Goal: Task Accomplishment & Management: Manage account settings

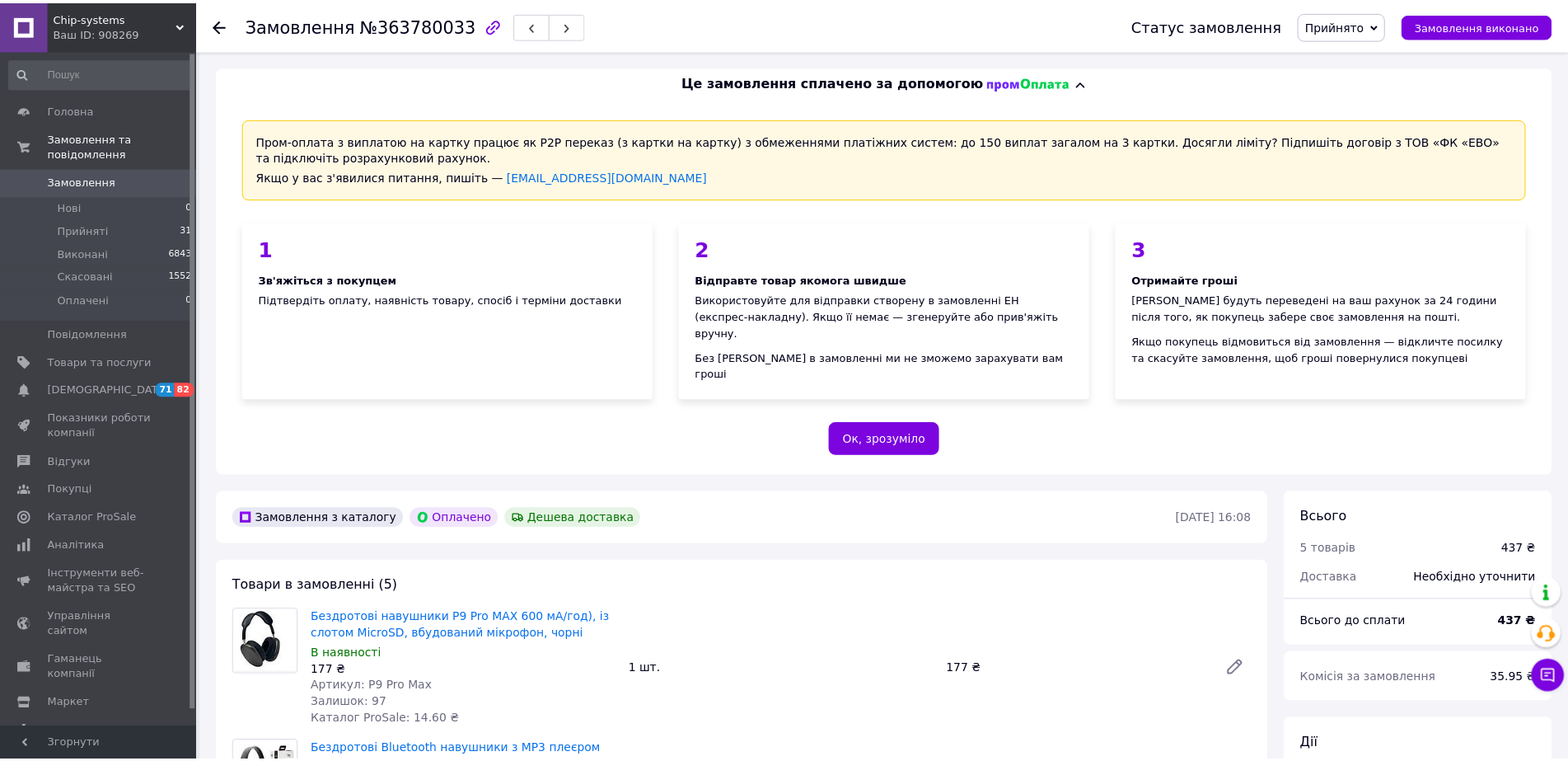
scroll to position [330, 0]
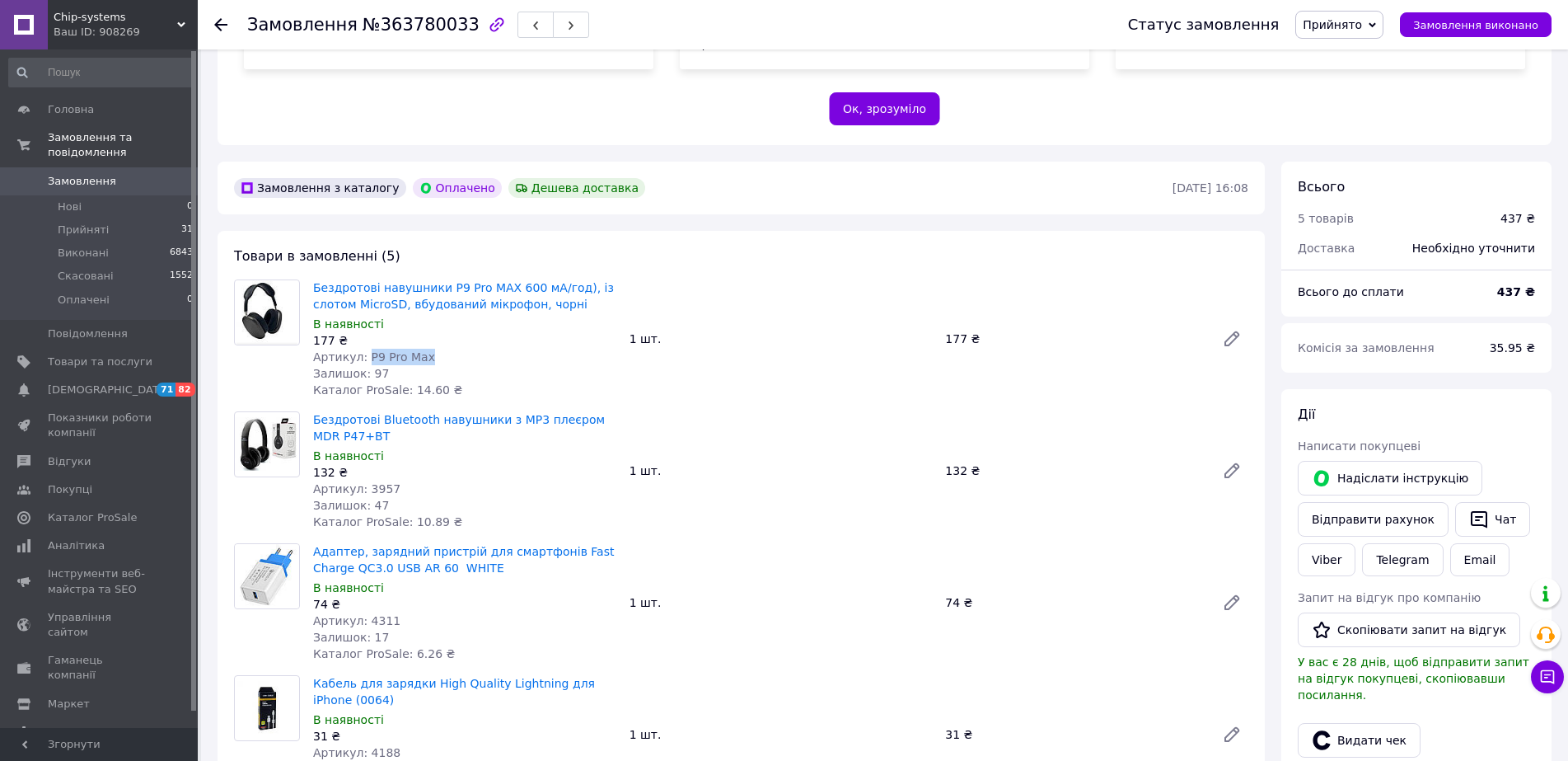
drag, startPoint x: 419, startPoint y: 344, endPoint x: 365, endPoint y: 345, distance: 54.0
click at [365, 349] on div "Артикул: P9 Pro Max" at bounding box center [464, 357] width 303 height 16
copy span "P9 Pro Max"
click at [222, 21] on icon at bounding box center [221, 25] width 14 height 14
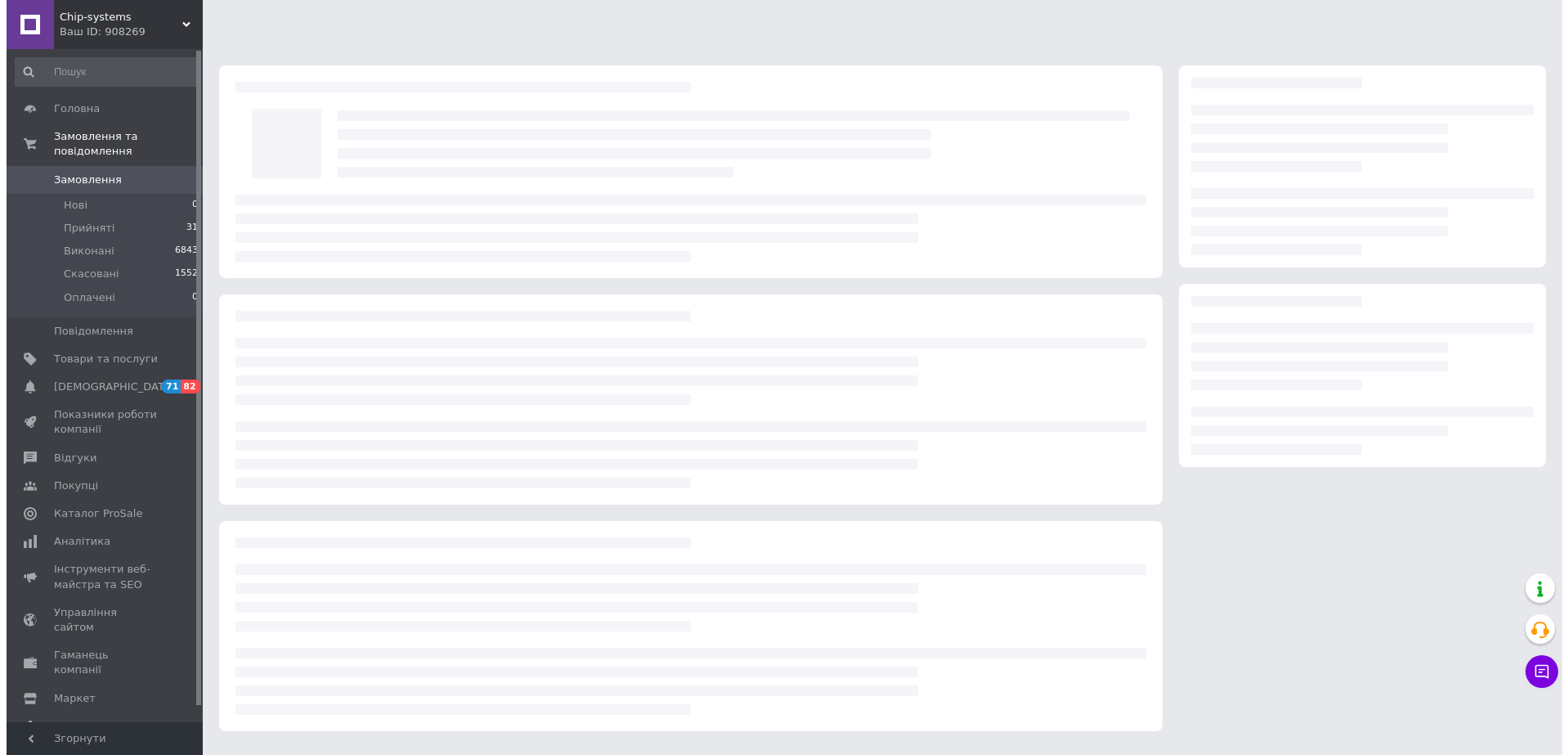
scroll to position [0, 0]
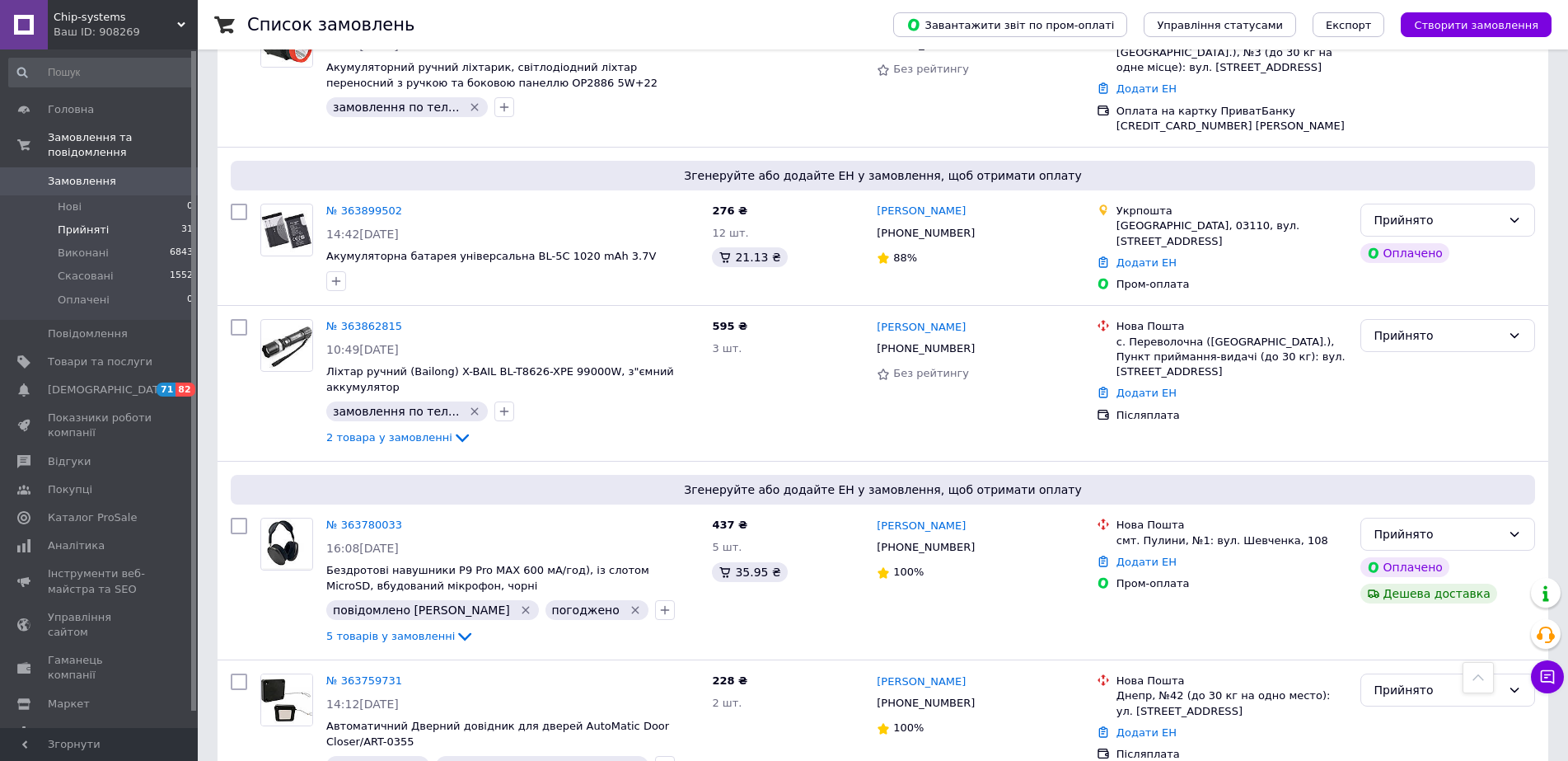
scroll to position [2144, 0]
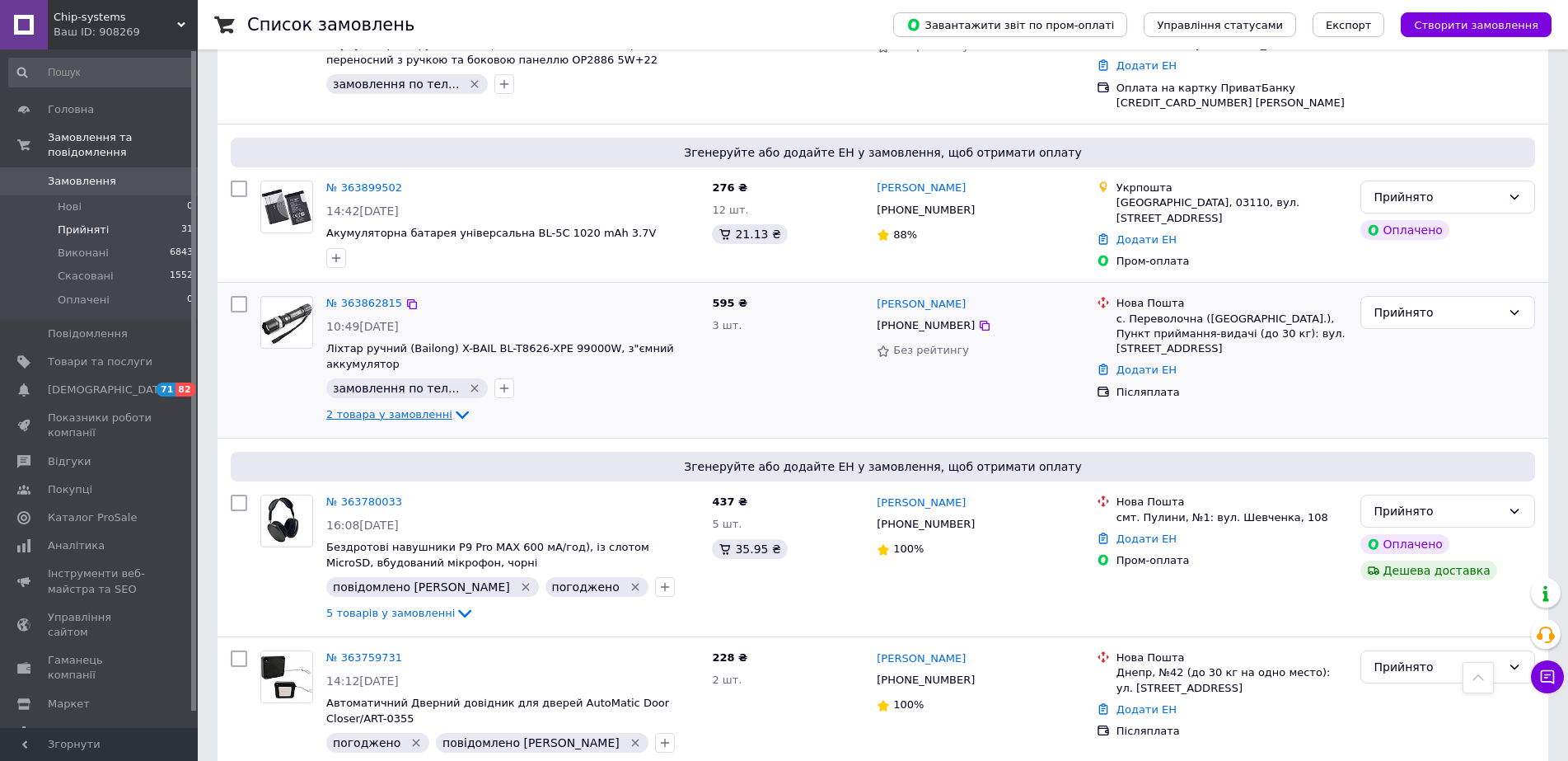
click at [452, 405] on icon at bounding box center [462, 414] width 20 height 20
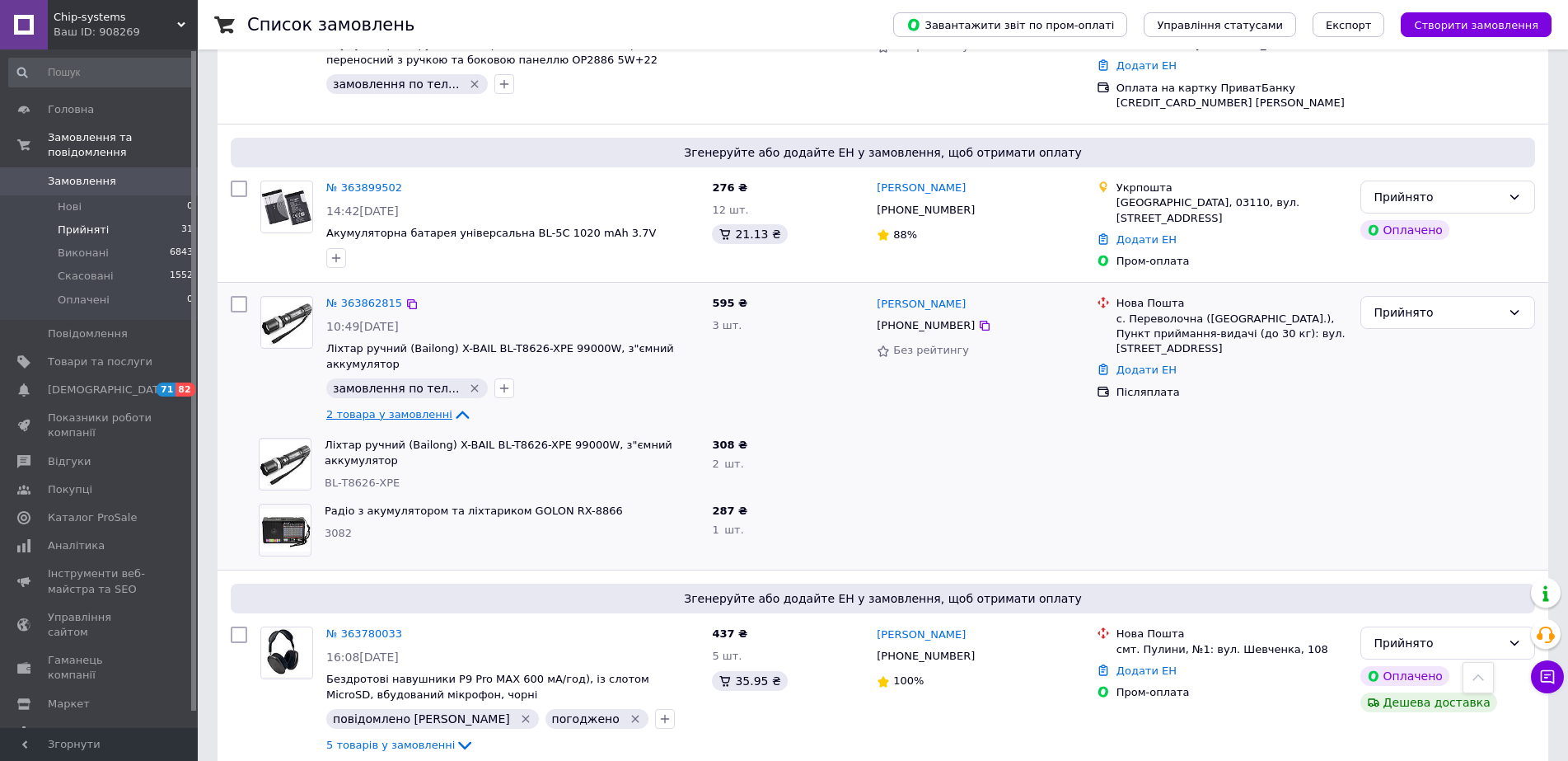
click at [452, 405] on icon at bounding box center [462, 414] width 20 height 20
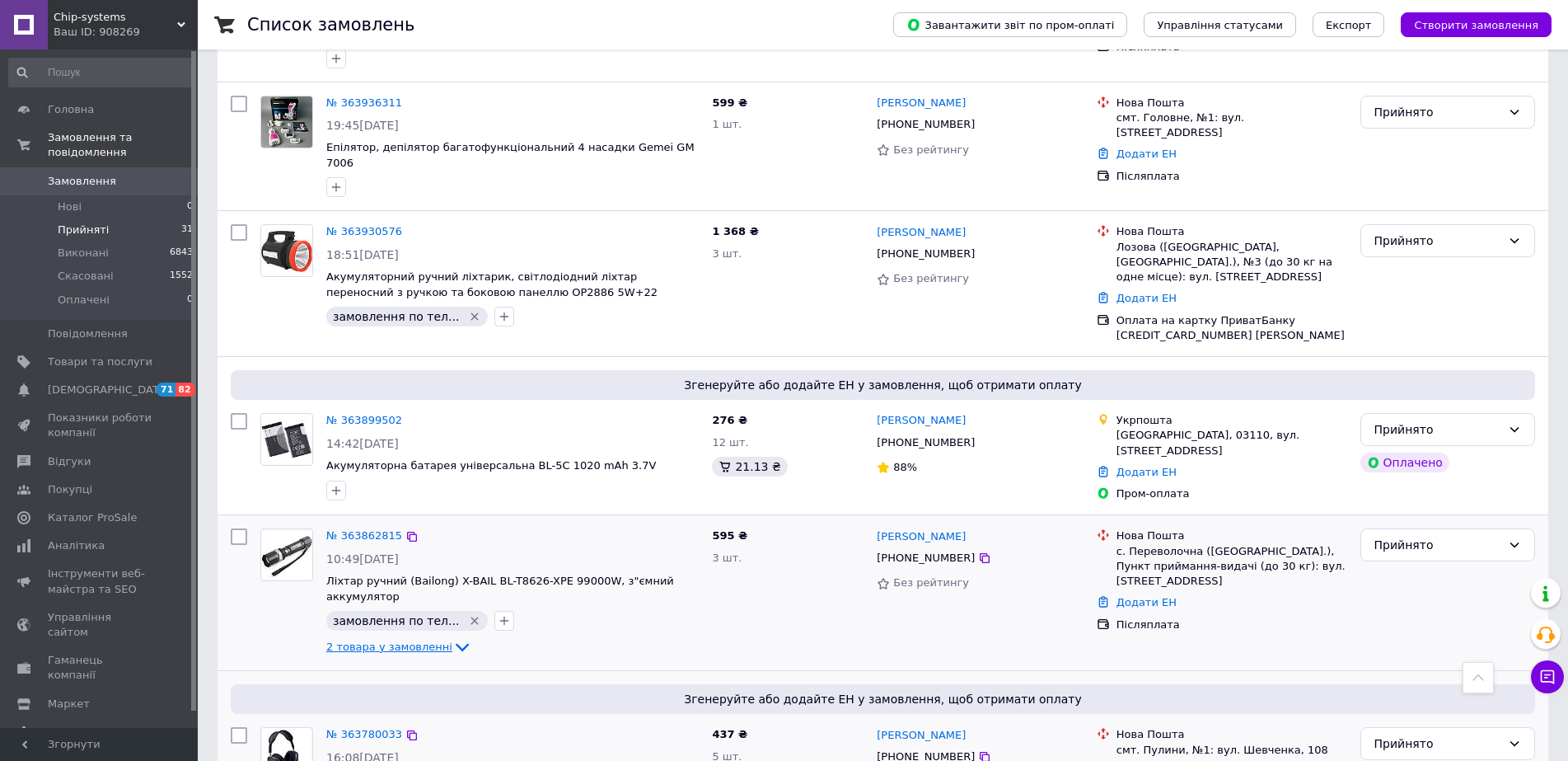
scroll to position [1897, 0]
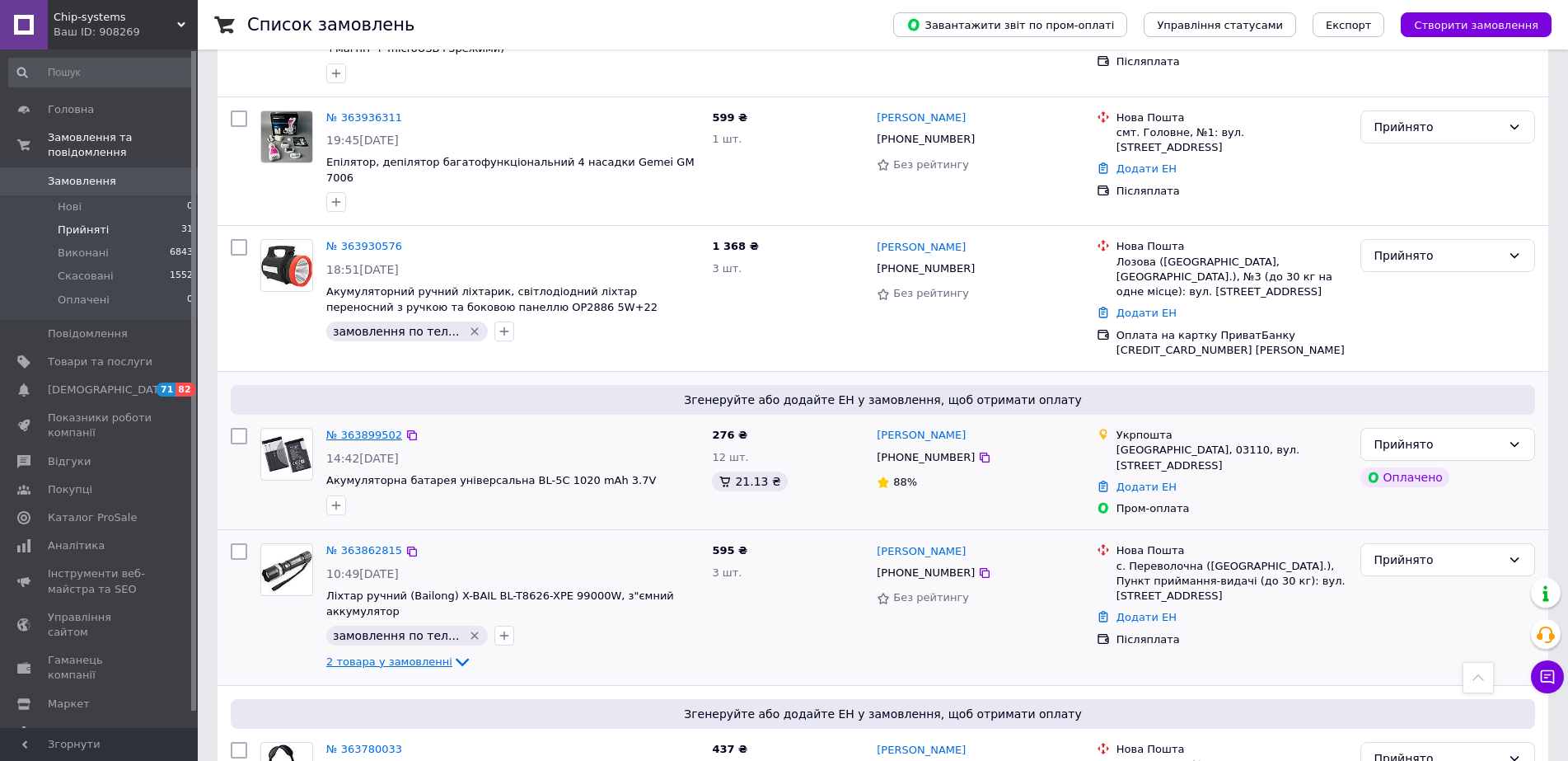
click at [362, 429] on link "№ 363899502" at bounding box center [363, 435] width 76 height 13
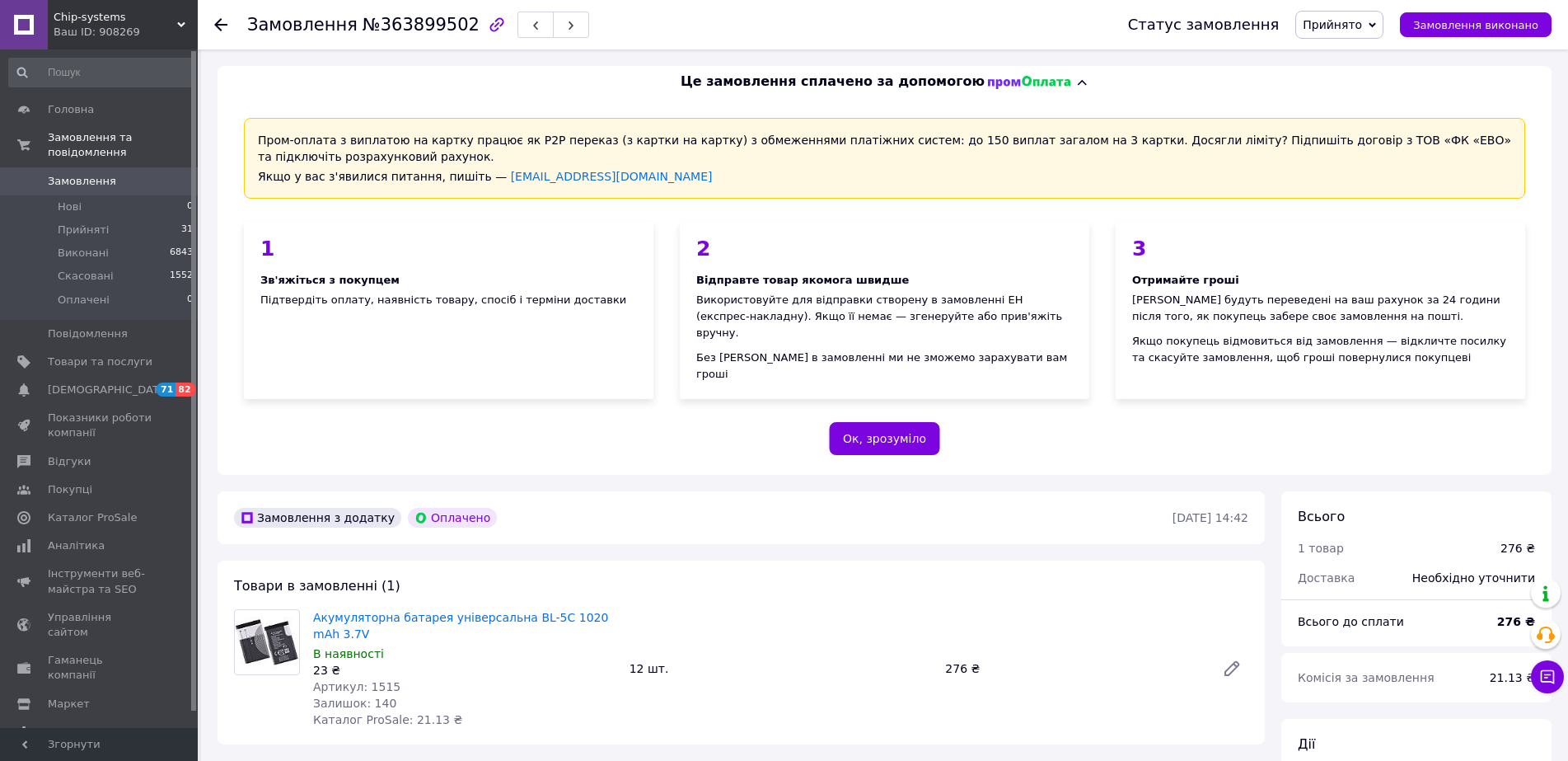
click at [217, 27] on use at bounding box center [221, 25] width 14 height 14
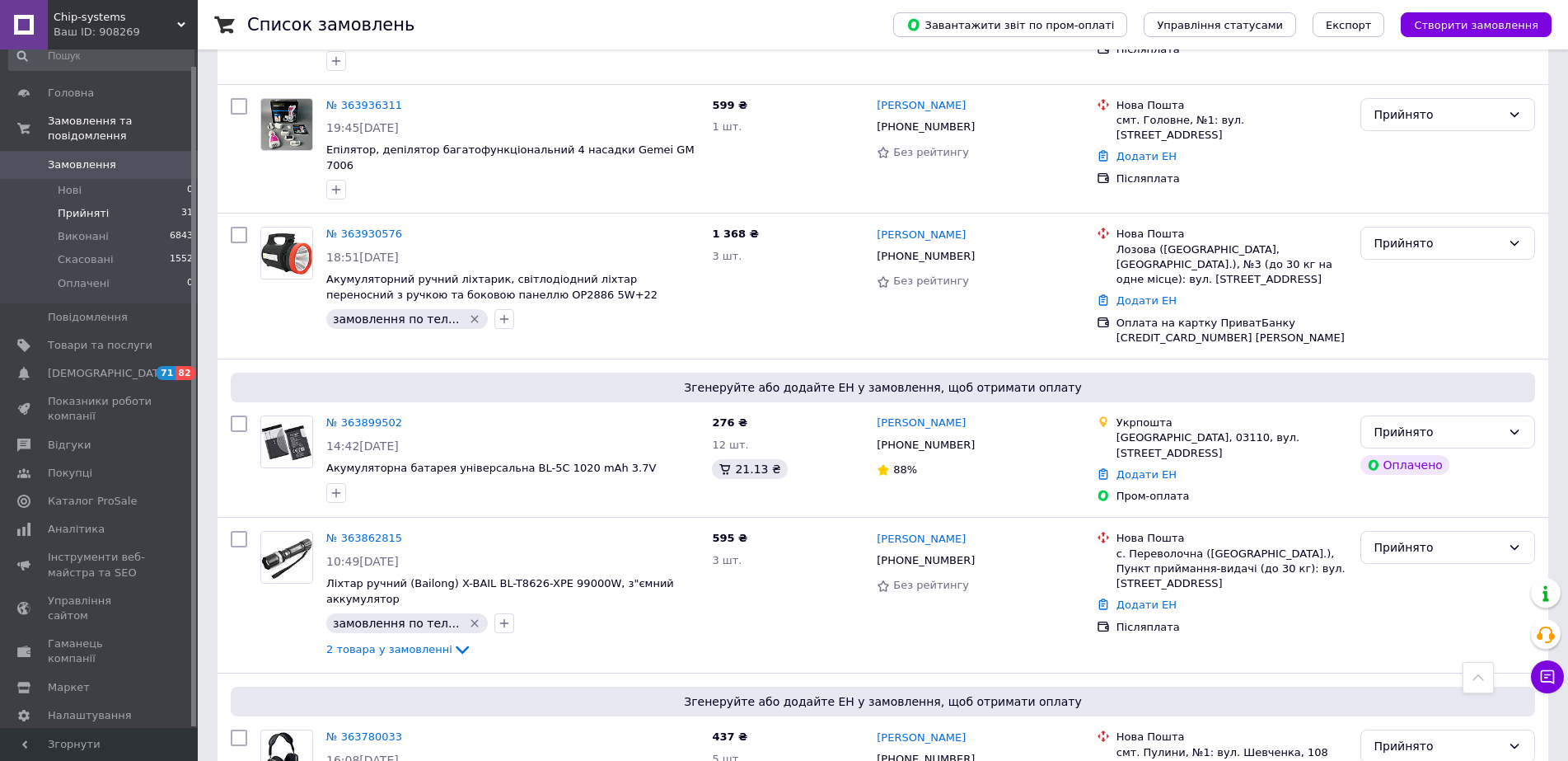
scroll to position [1813, 0]
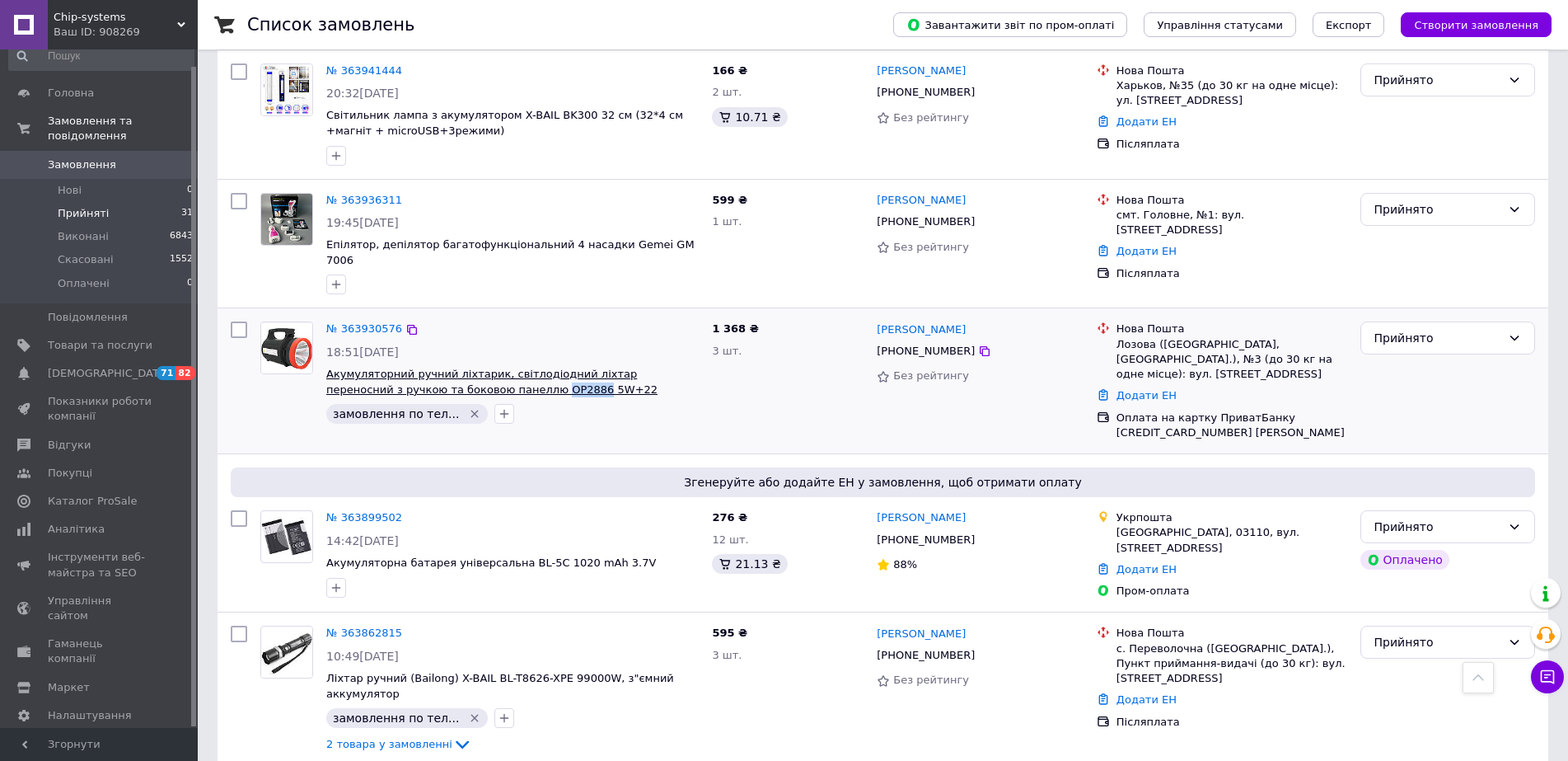
drag, startPoint x: 509, startPoint y: 307, endPoint x: 475, endPoint y: 307, distance: 34.0
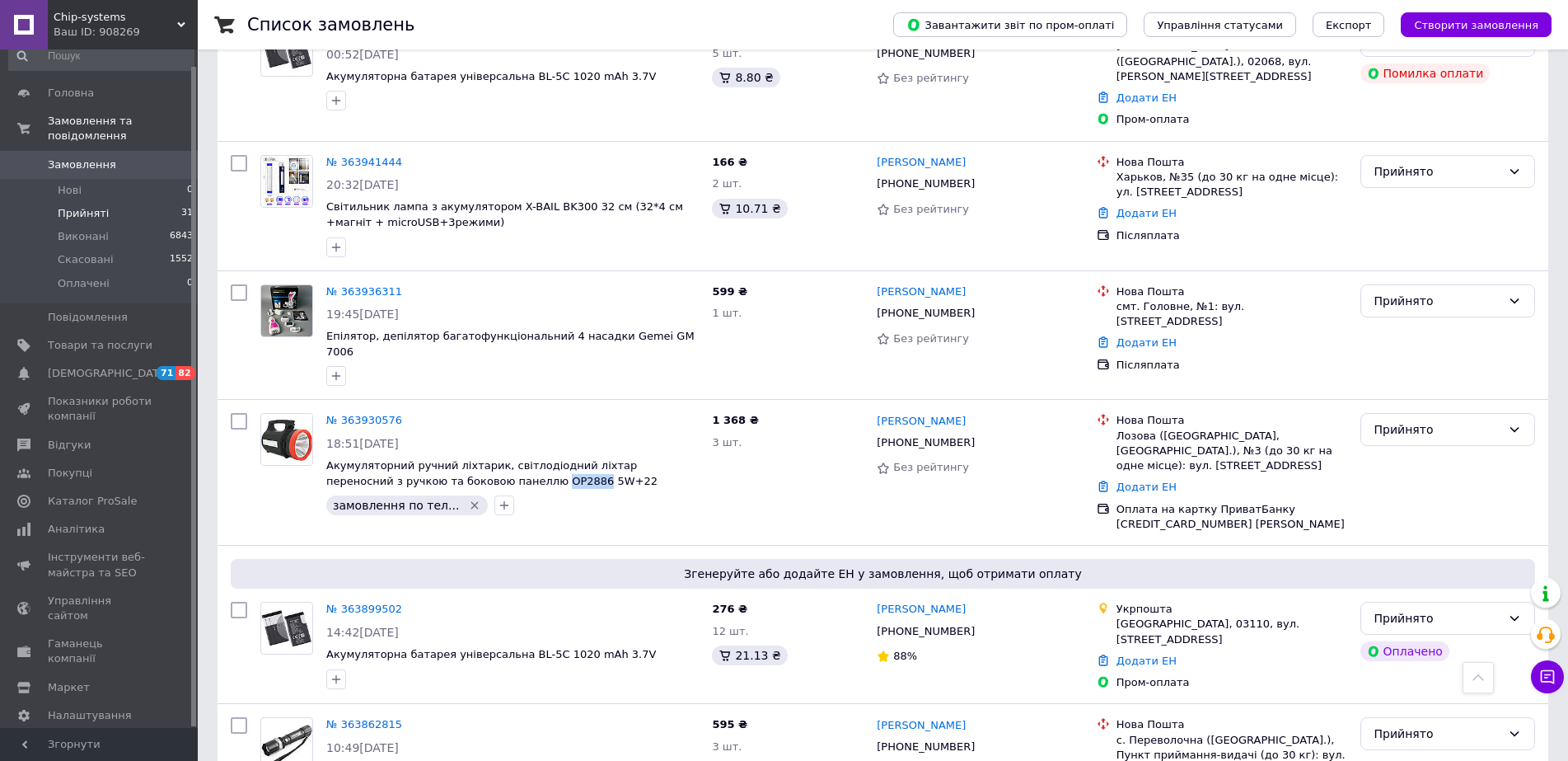
scroll to position [1566, 0]
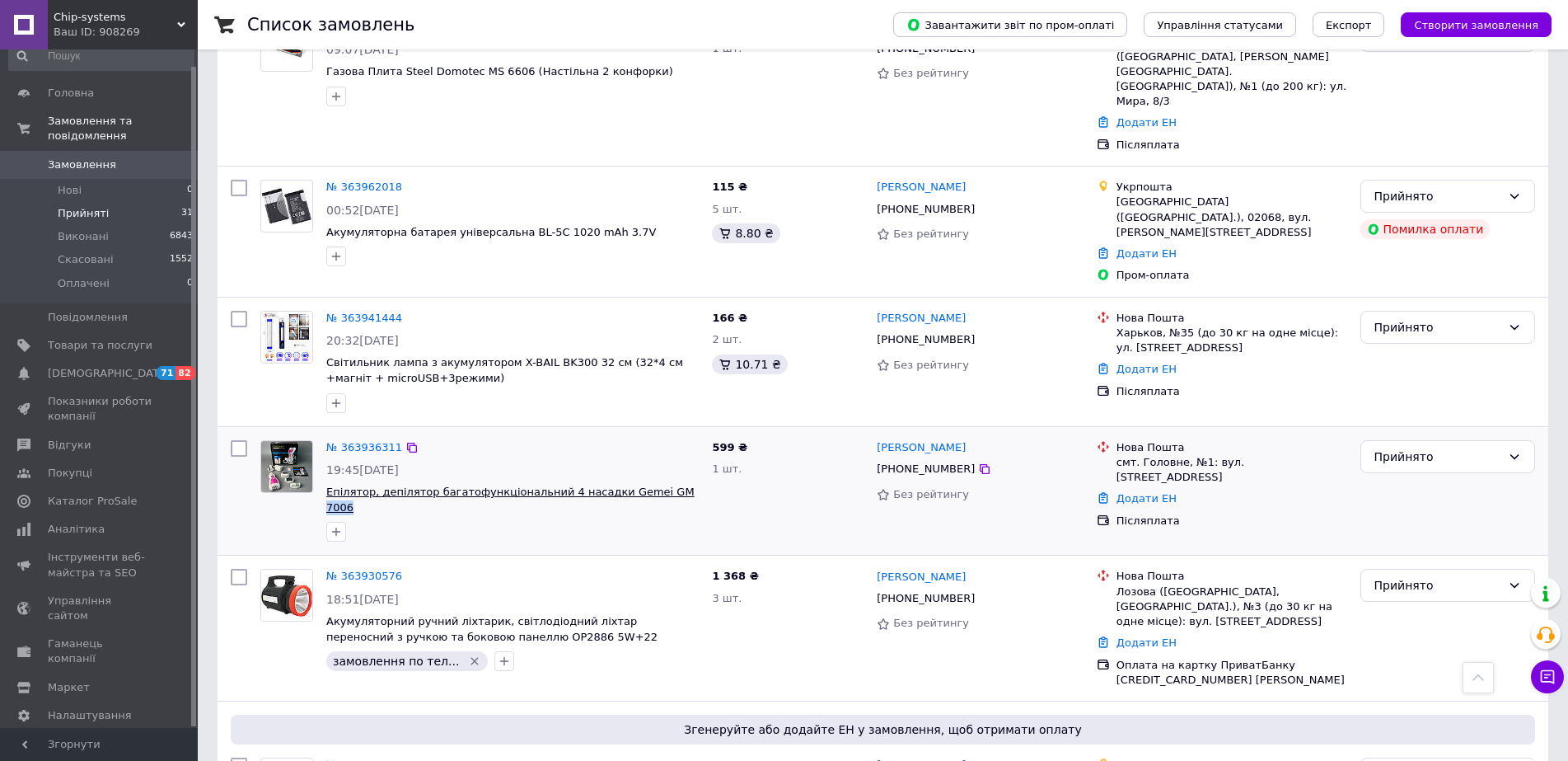
drag, startPoint x: 669, startPoint y: 422, endPoint x: 643, endPoint y: 427, distance: 26.5
click at [643, 485] on span "Епілятор, депілятор багатофункціональний 4 насадки Gemei GM 7006" at bounding box center [512, 500] width 373 height 31
copy span "7006"
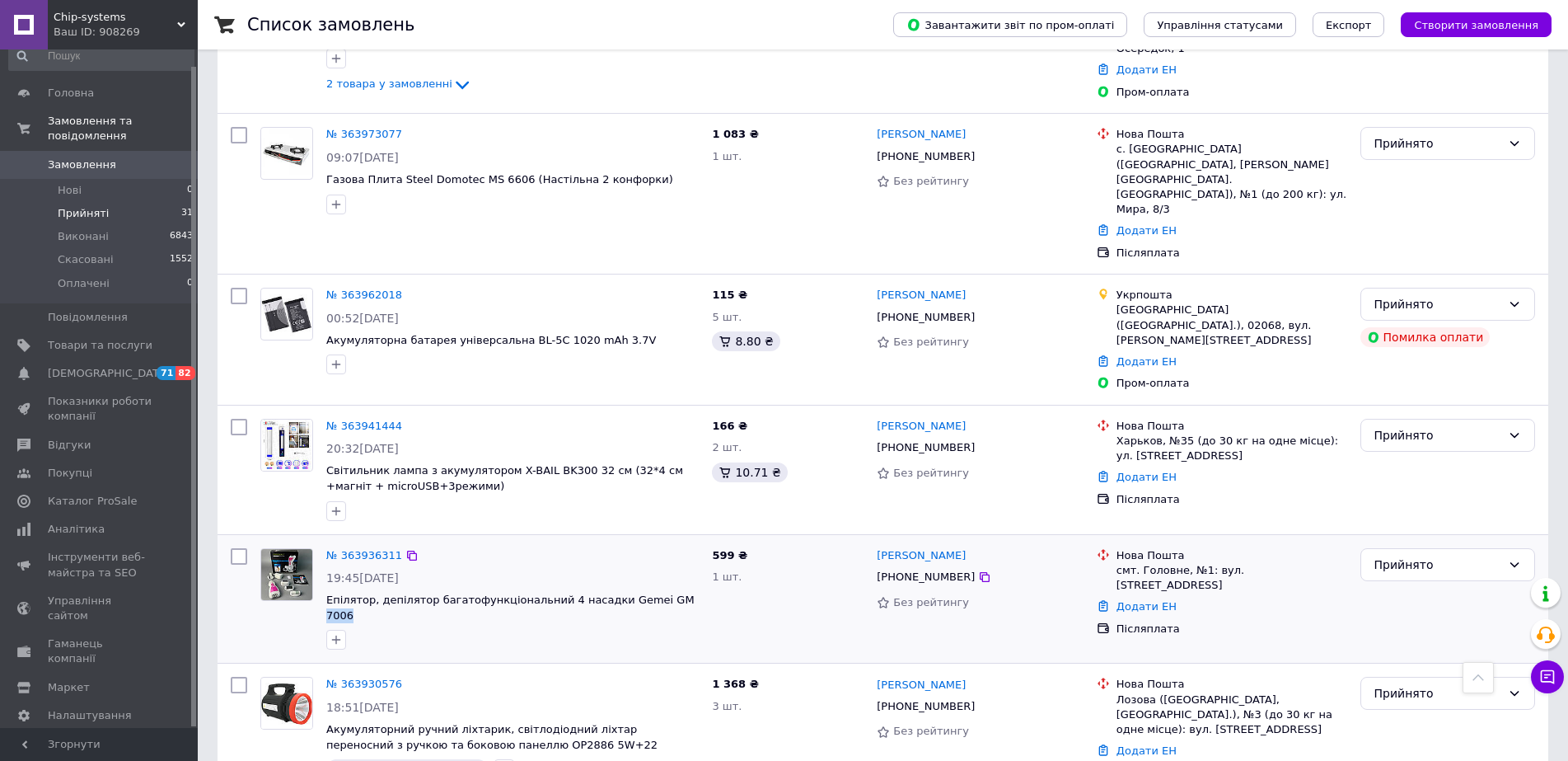
scroll to position [1484, 0]
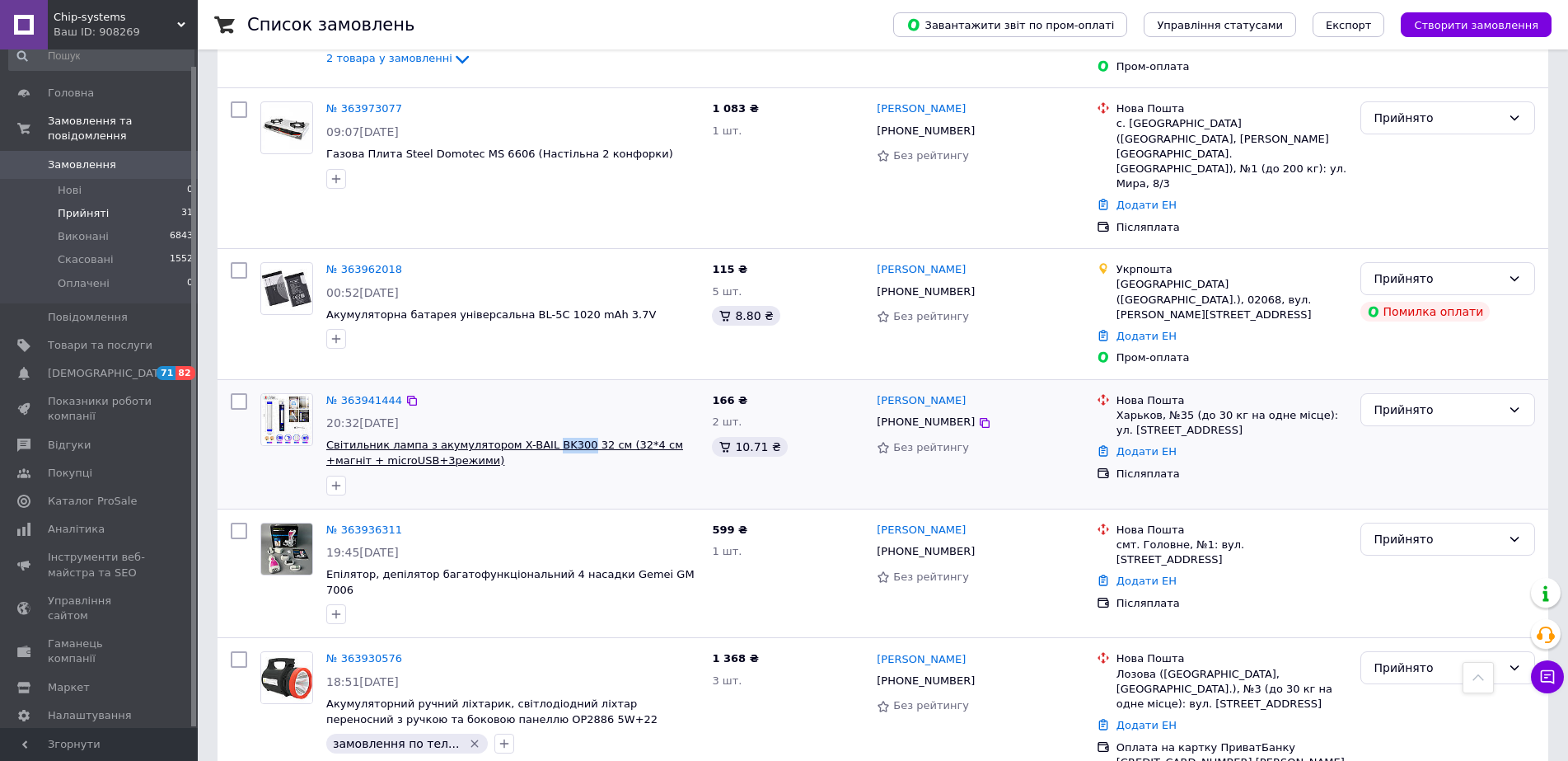
drag, startPoint x: 561, startPoint y: 378, endPoint x: 532, endPoint y: 378, distance: 29.0
copy span "BK300"
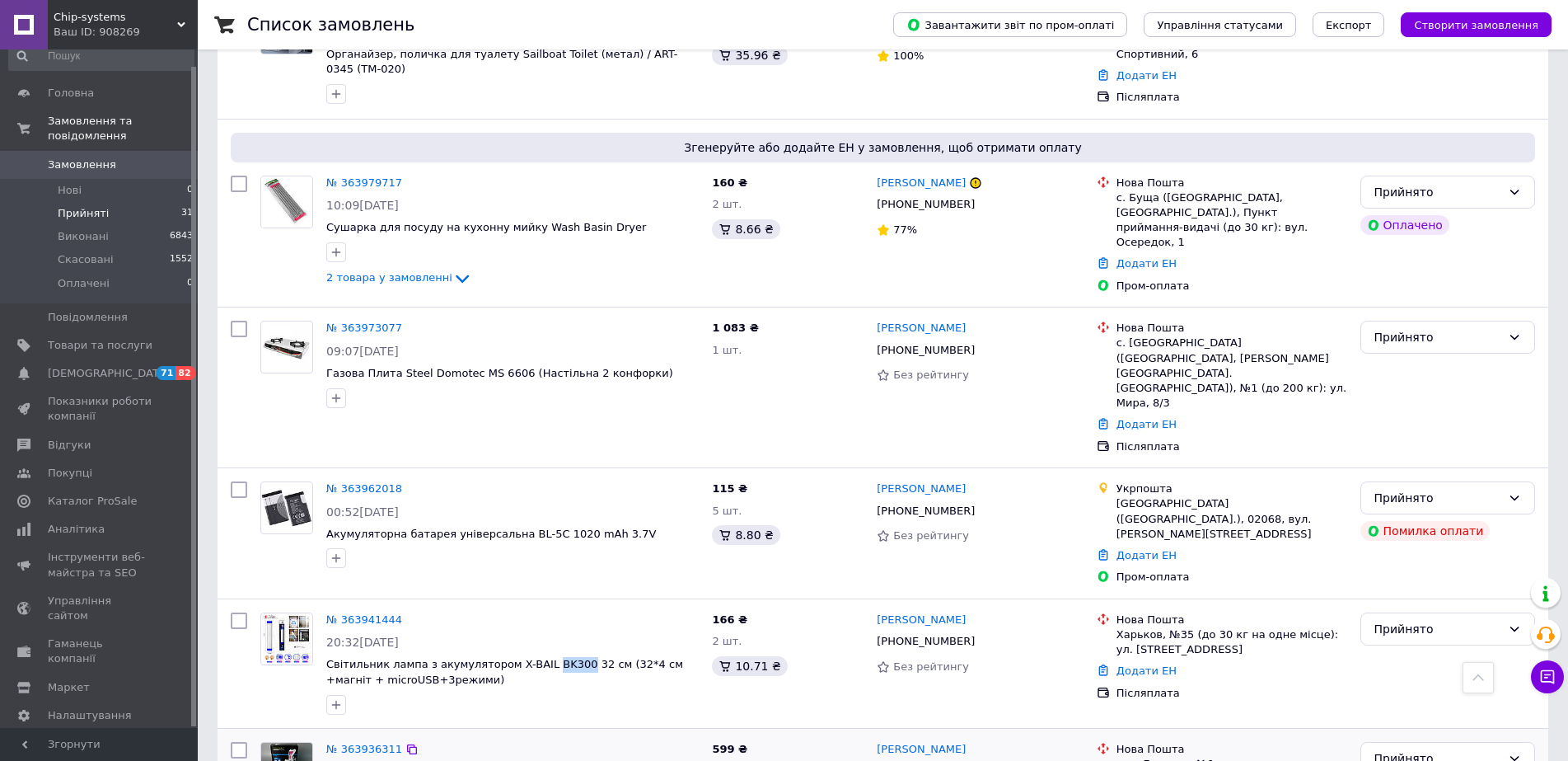
scroll to position [1237, 0]
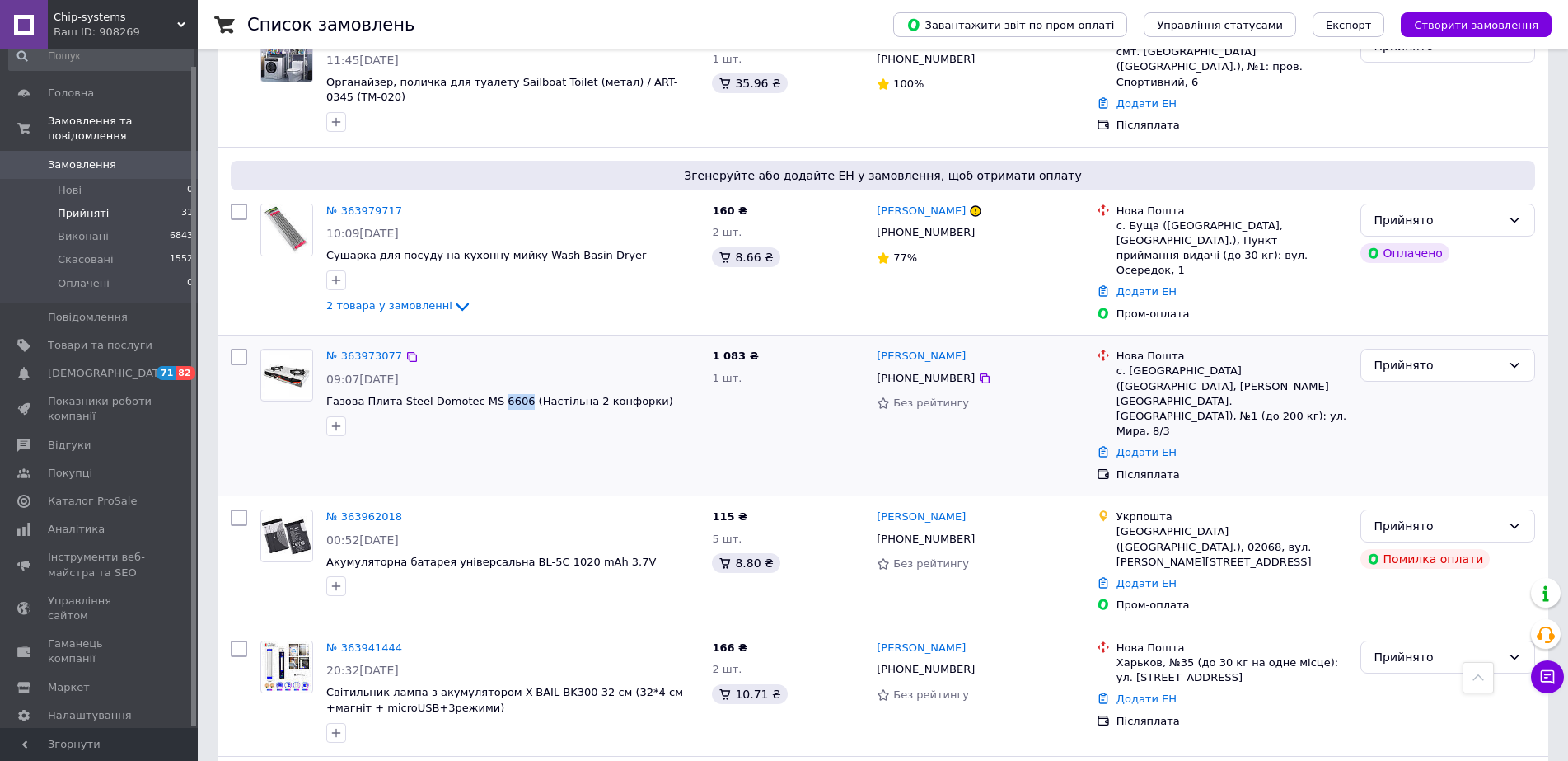
drag, startPoint x: 508, startPoint y: 375, endPoint x: 487, endPoint y: 376, distance: 21.0
copy span "6606"
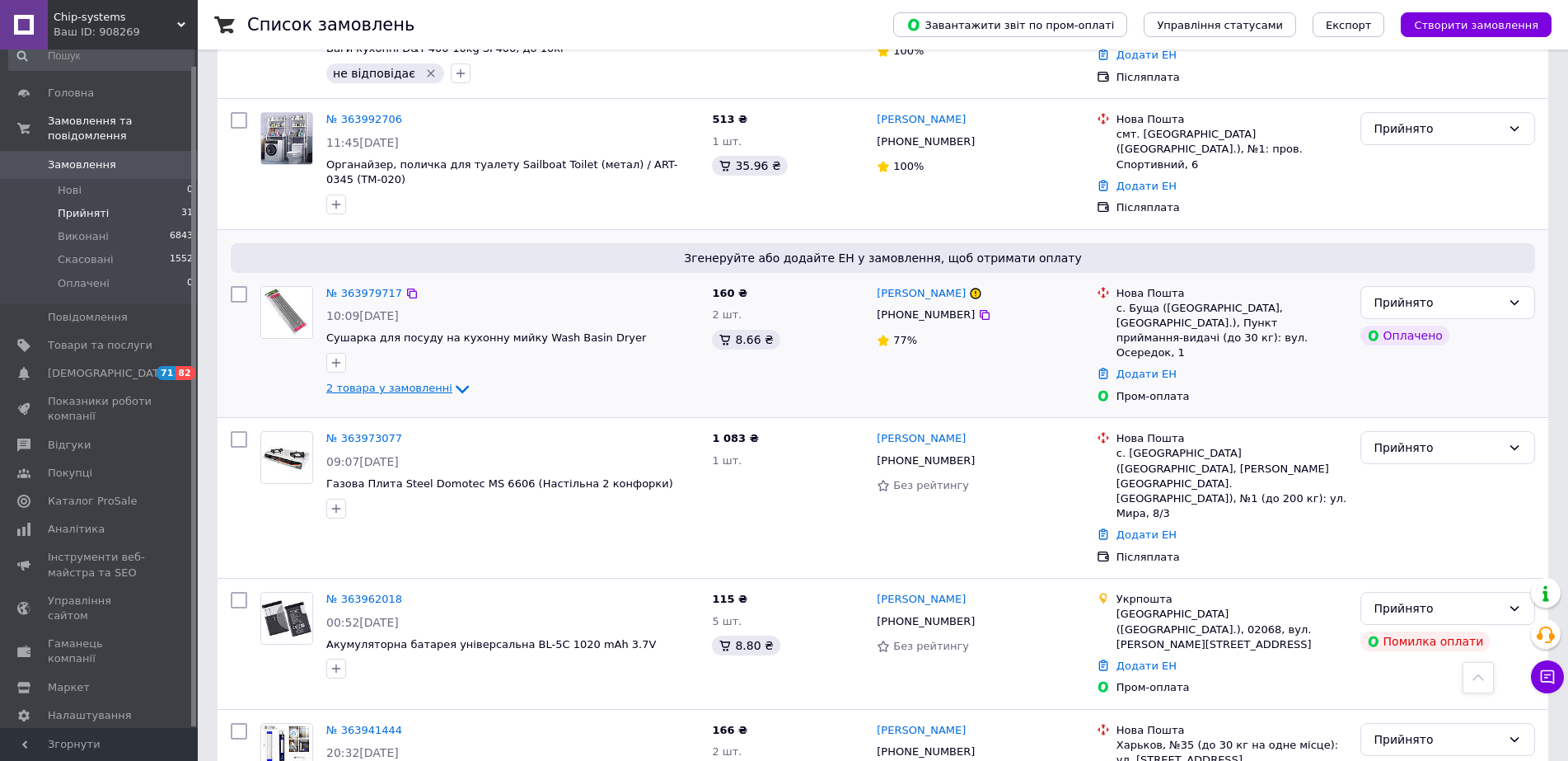
click at [452, 380] on icon at bounding box center [462, 389] width 20 height 20
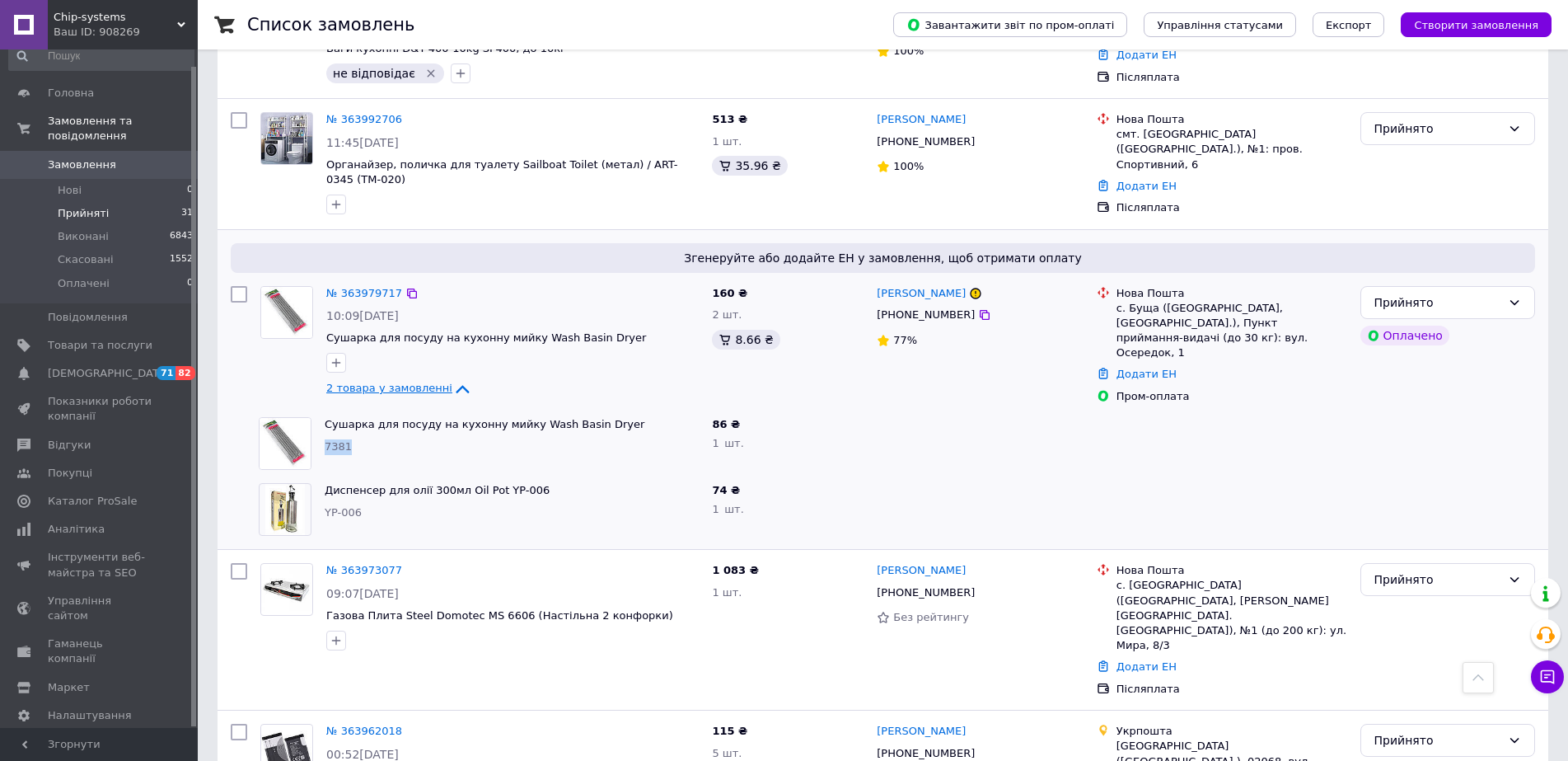
drag, startPoint x: 351, startPoint y: 419, endPoint x: 318, endPoint y: 422, distance: 33.1
click at [318, 422] on div "Сушарка для посуду на кухонну мийку Wash Basin Dryer 7381" at bounding box center [512, 443] width 387 height 66
drag, startPoint x: 360, startPoint y: 486, endPoint x: 324, endPoint y: 495, distance: 37.1
click at [324, 495] on div "Диспенсер для олії 300мл Oil Pot YP-006 YP-006" at bounding box center [512, 510] width 387 height 66
click at [387, 418] on link "Сушарка для посуду на кухонну мийку Wash Basin Dryer" at bounding box center [484, 424] width 320 height 13
